Goal: Task Accomplishment & Management: Complete application form

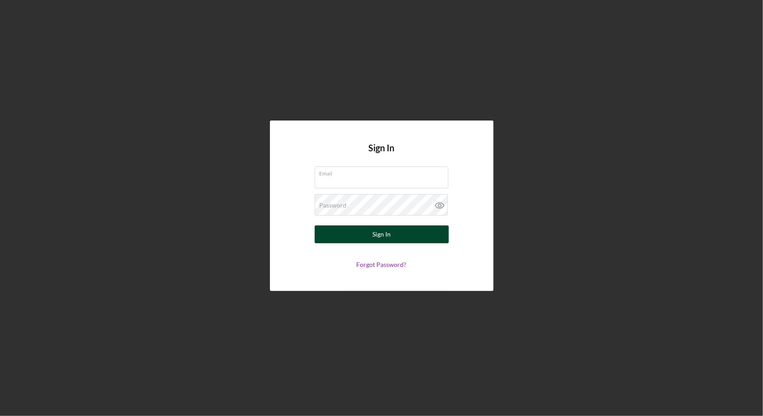
type input "[EMAIL_ADDRESS][DOMAIN_NAME]"
click at [395, 232] on button "Sign In" at bounding box center [381, 235] width 134 height 18
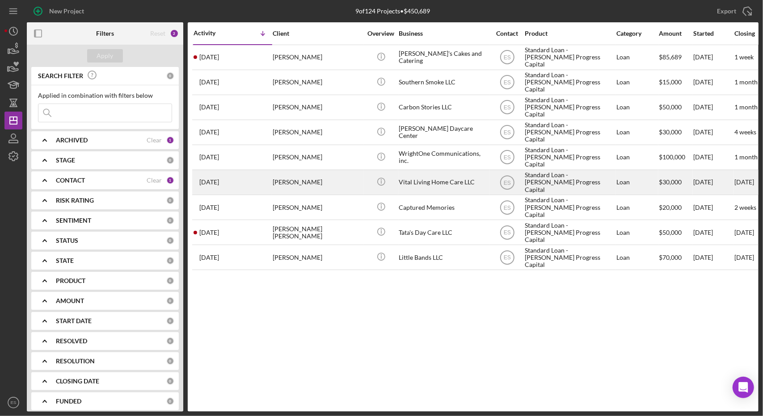
click at [541, 178] on div "Standard Loan - [PERSON_NAME] Progress Capital" at bounding box center [568, 183] width 89 height 24
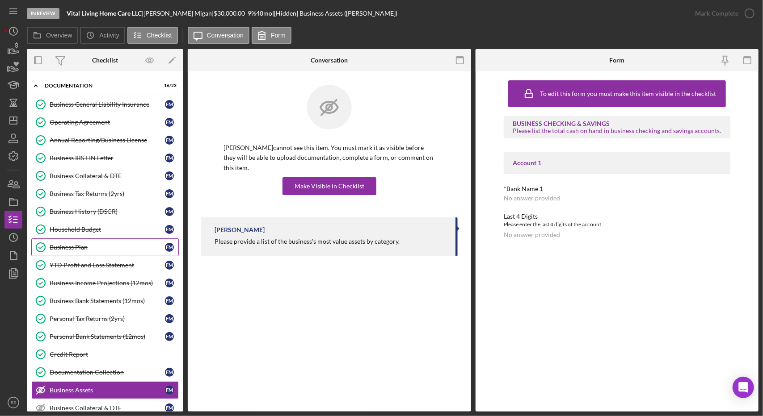
scroll to position [6, 0]
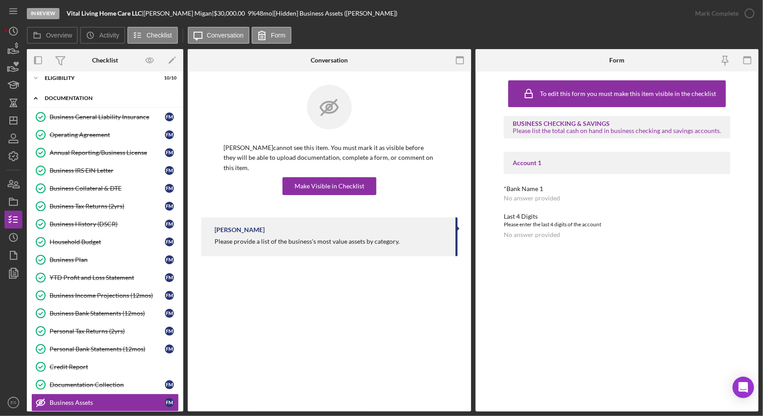
click at [64, 103] on div "Icon/Expander Documentation 16 / 23" at bounding box center [105, 98] width 156 height 18
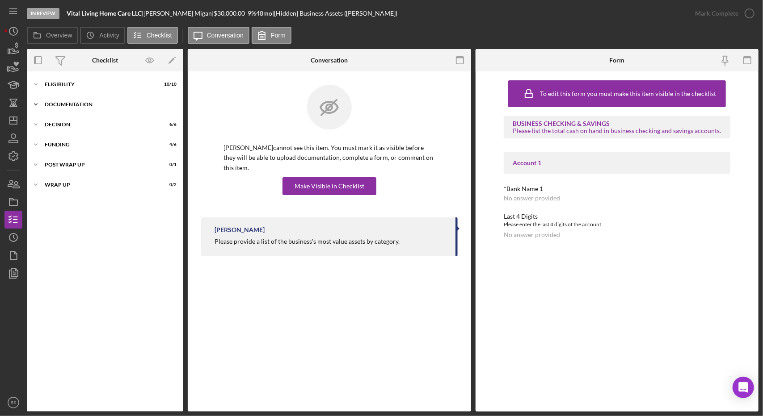
scroll to position [0, 0]
click at [62, 145] on div "Funding" at bounding box center [108, 144] width 127 height 5
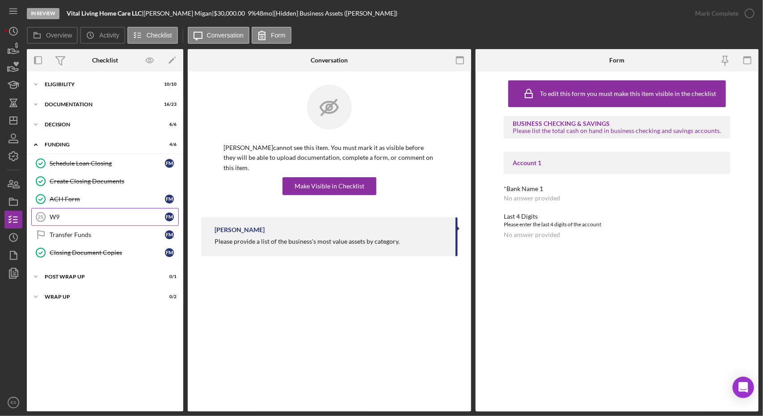
click at [78, 220] on link "W9 25 W9 F M" at bounding box center [104, 217] width 147 height 18
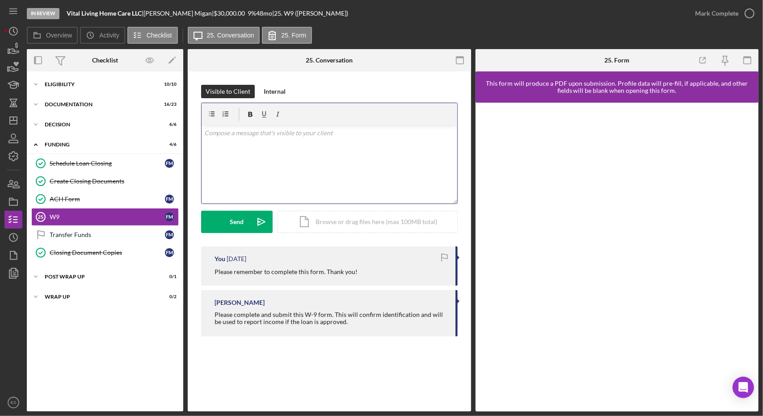
click at [378, 164] on div "v Color teal Color pink Remove color Add row above Add row below Add column bef…" at bounding box center [329, 165] width 256 height 78
click at [254, 224] on icon "Icon/icon-invite-send" at bounding box center [261, 222] width 22 height 22
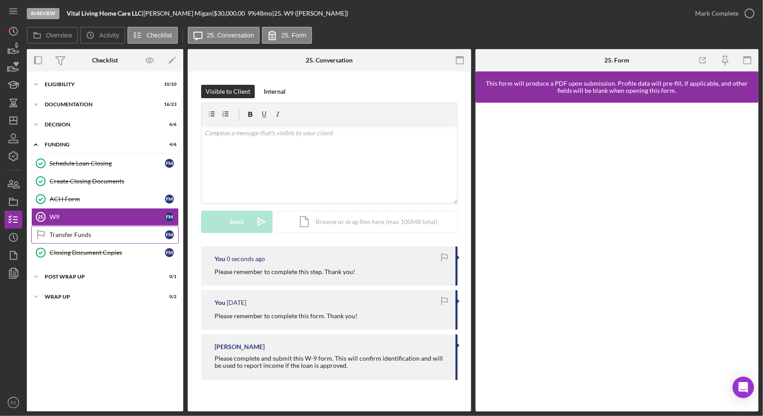
click at [93, 232] on div "Transfer Funds" at bounding box center [107, 234] width 115 height 7
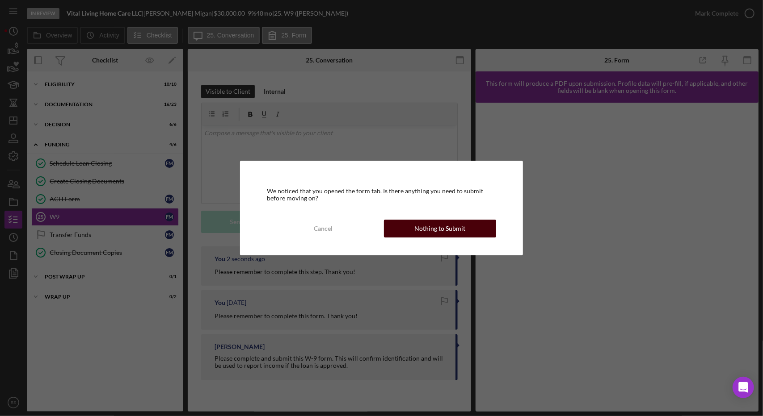
click at [436, 234] on div "Nothing to Submit" at bounding box center [439, 229] width 51 height 18
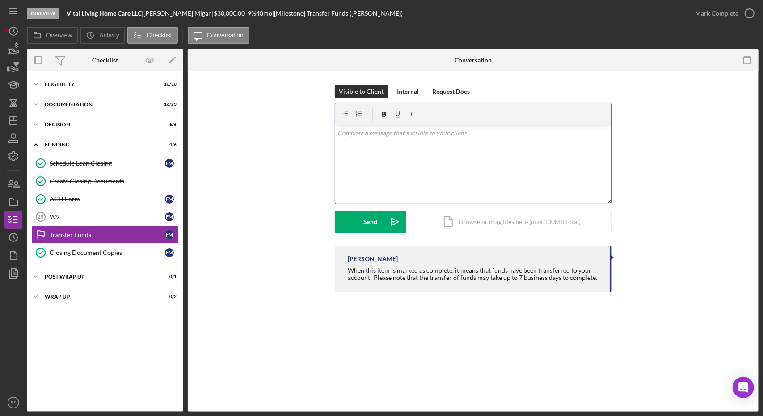
click at [435, 153] on div "v Color teal Color pink Remove color Add row above Add row below Add column bef…" at bounding box center [473, 165] width 276 height 78
click at [374, 218] on div "Send" at bounding box center [370, 222] width 14 height 22
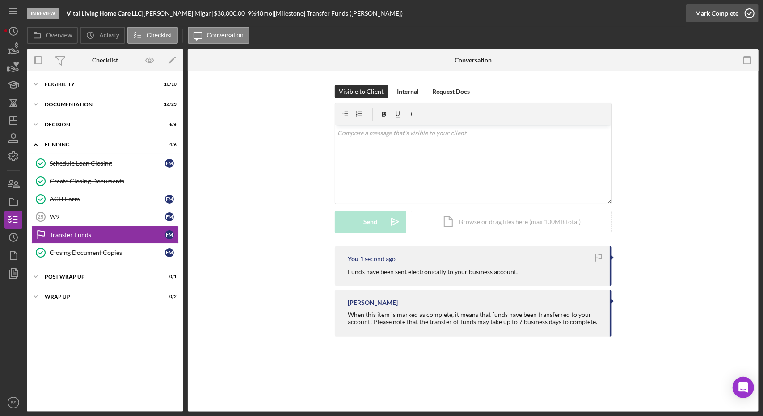
click at [736, 14] on div "Mark Complete" at bounding box center [716, 13] width 43 height 18
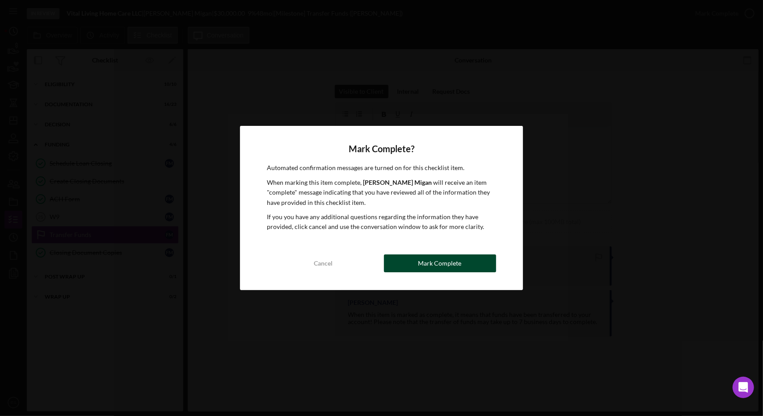
click at [423, 264] on div "Mark Complete" at bounding box center [439, 264] width 43 height 18
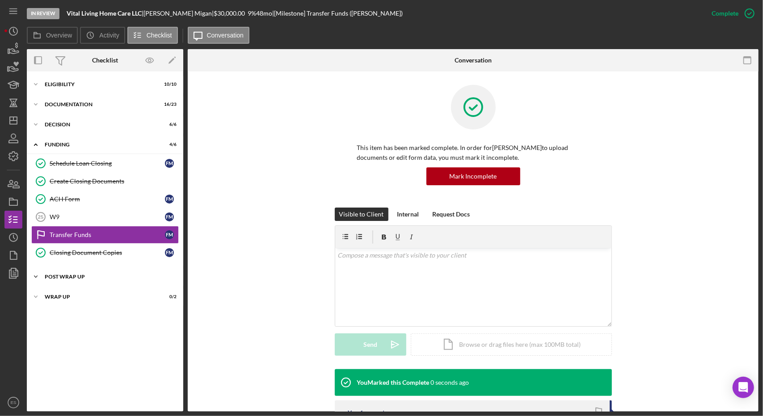
click at [58, 282] on div "Icon/Expander Post Wrap Up 0 / 1" at bounding box center [105, 277] width 156 height 18
click at [72, 293] on div "Confirm Funds Have Been Received" at bounding box center [107, 295] width 115 height 7
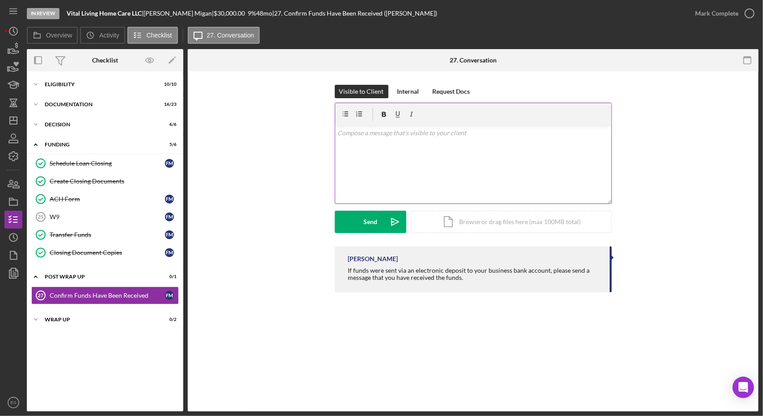
click at [384, 170] on div "v Color teal Color pink Remove color Add row above Add row below Add column bef…" at bounding box center [473, 165] width 276 height 78
click at [373, 219] on div "Send" at bounding box center [370, 222] width 14 height 22
